Goal: Information Seeking & Learning: Check status

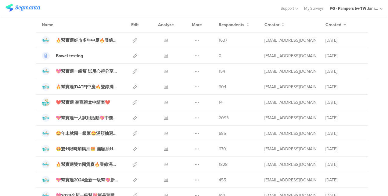
scroll to position [61, 0]
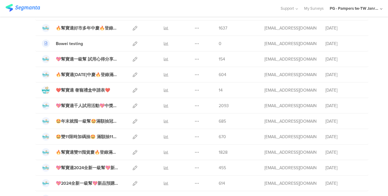
click at [164, 89] on icon at bounding box center [166, 90] width 5 height 5
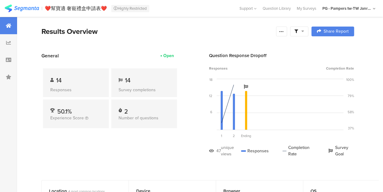
click at [9, 40] on icon at bounding box center [8, 42] width 5 height 5
